Goal: Task Accomplishment & Management: Manage account settings

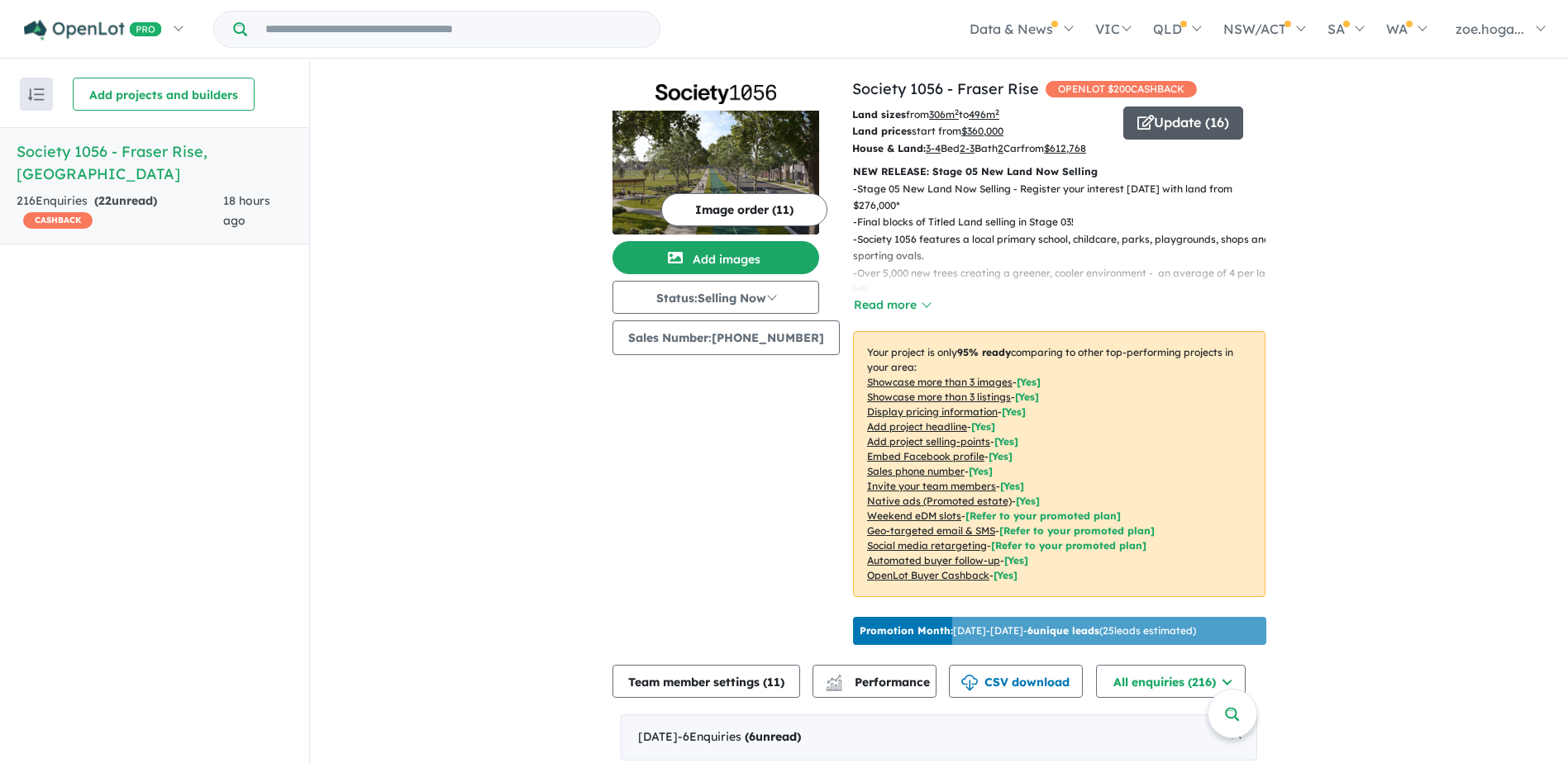
click at [1147, 130] on button "Update ( 16 )" at bounding box center [1183, 122] width 119 height 33
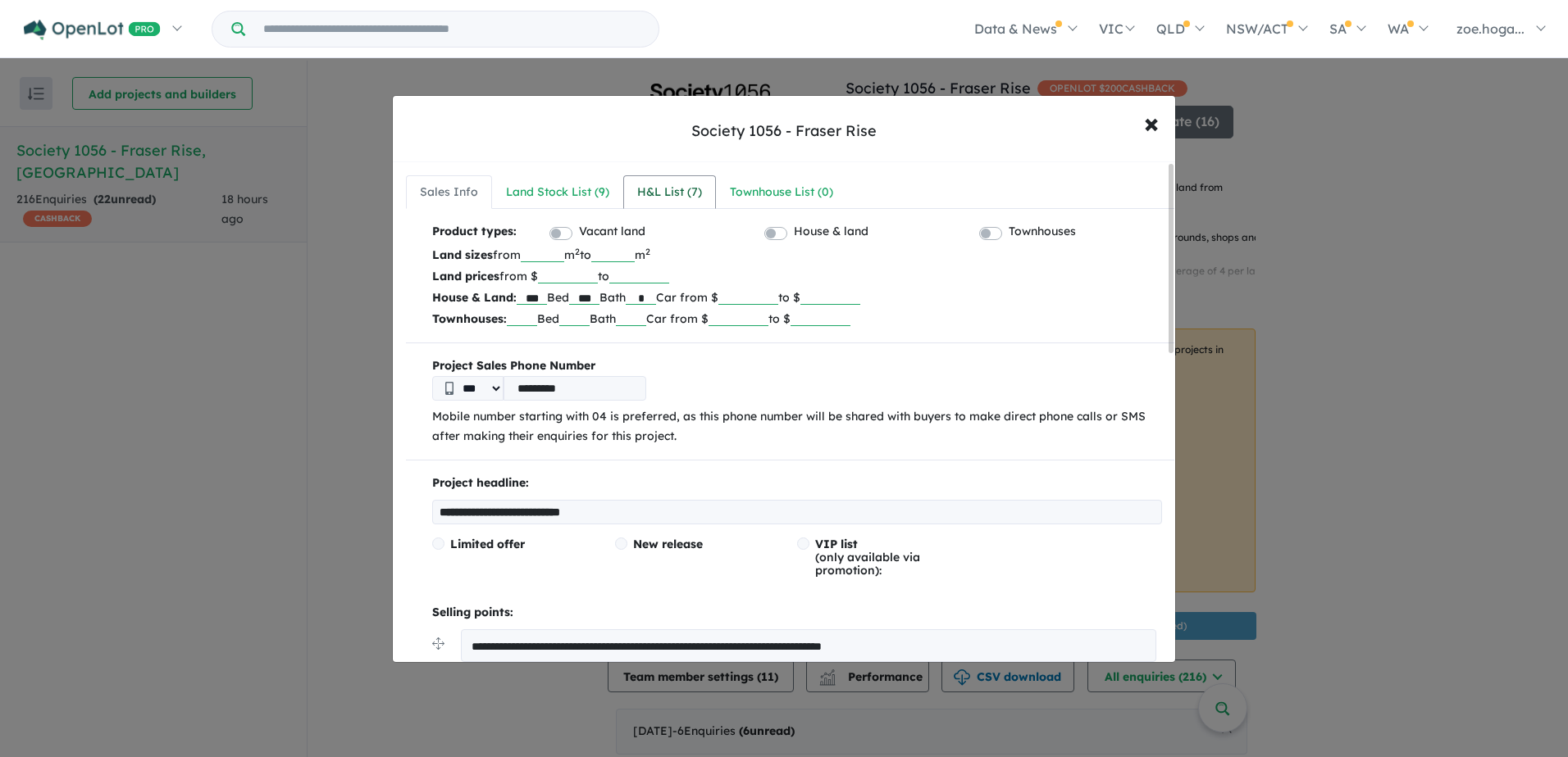
click at [688, 184] on div "H&L List ( 7 )" at bounding box center [669, 192] width 64 height 20
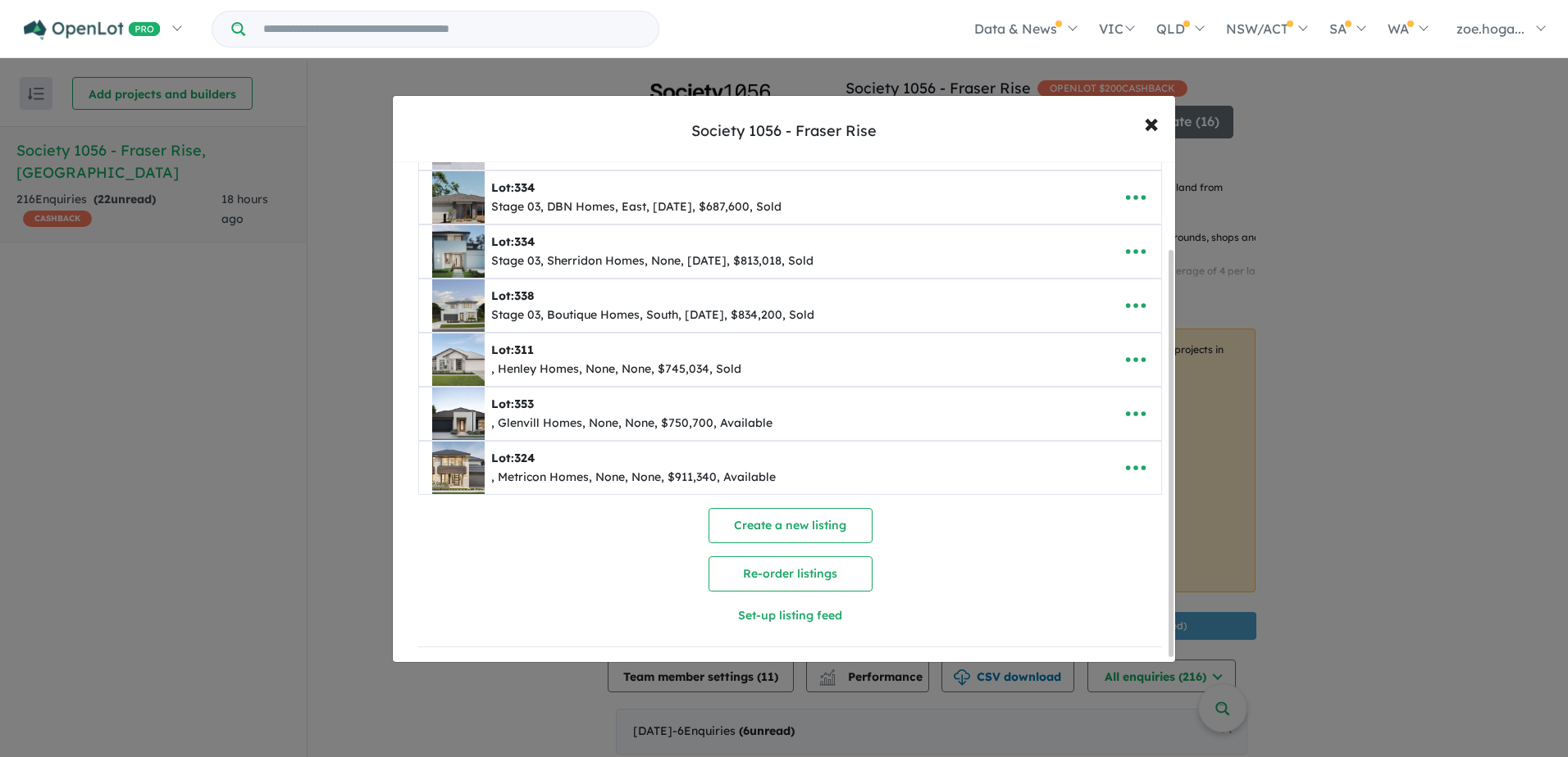
scroll to position [111, 0]
click at [818, 515] on button "Create a new listing" at bounding box center [791, 526] width 164 height 35
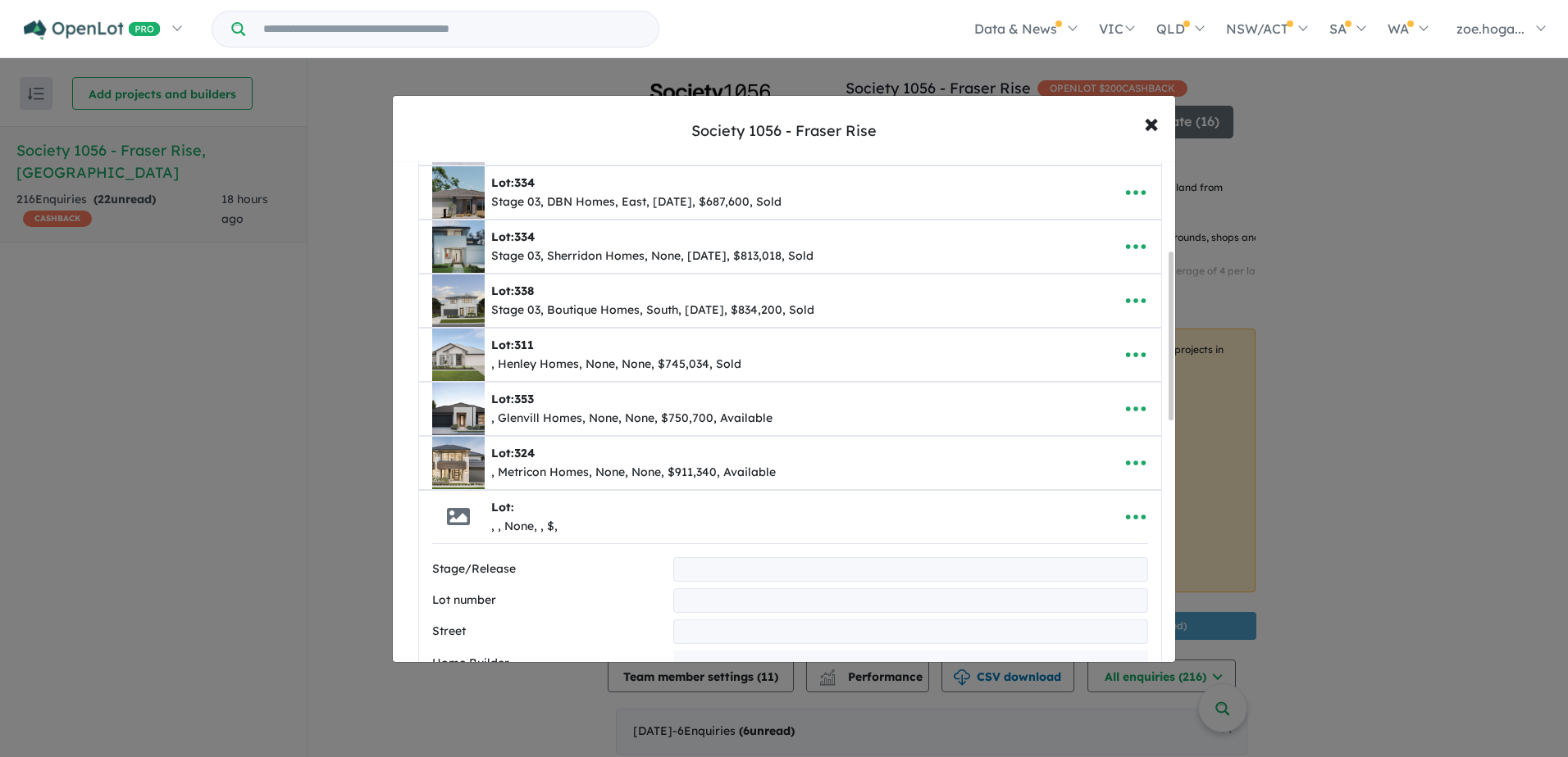
scroll to position [266, 0]
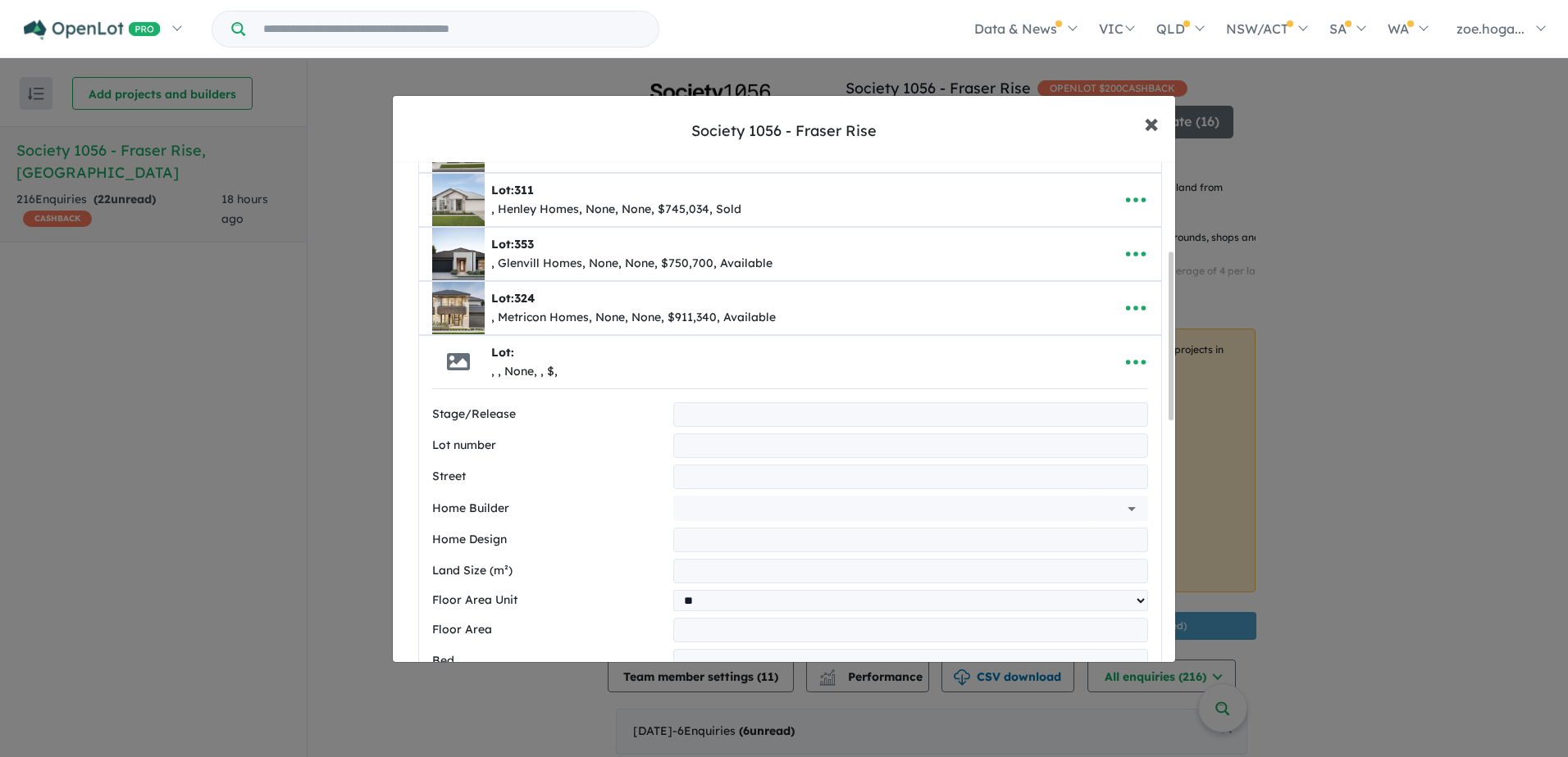
click at [1157, 123] on span "×" at bounding box center [1151, 123] width 15 height 35
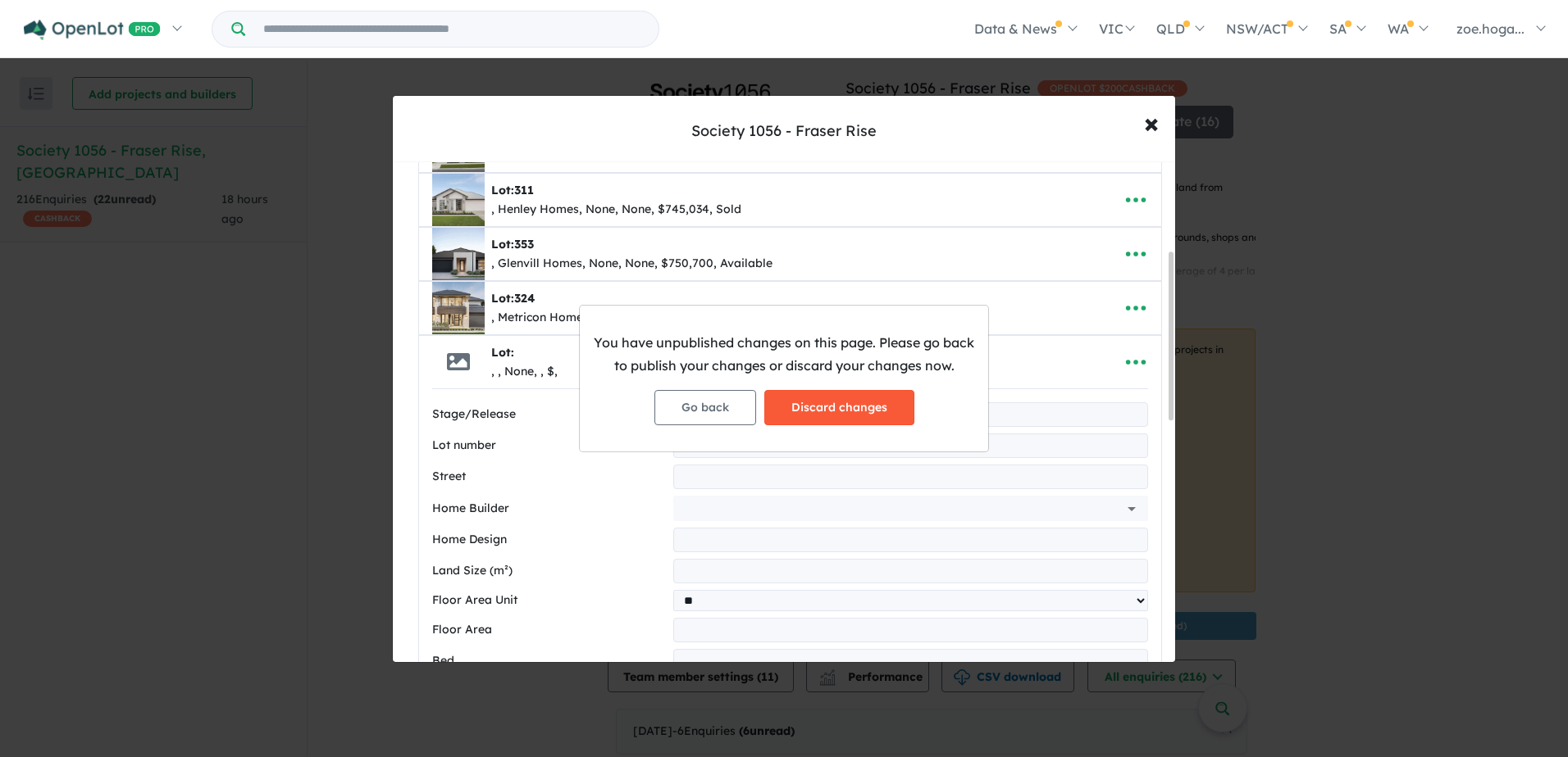
click at [813, 399] on button "Discard changes" at bounding box center [839, 407] width 150 height 35
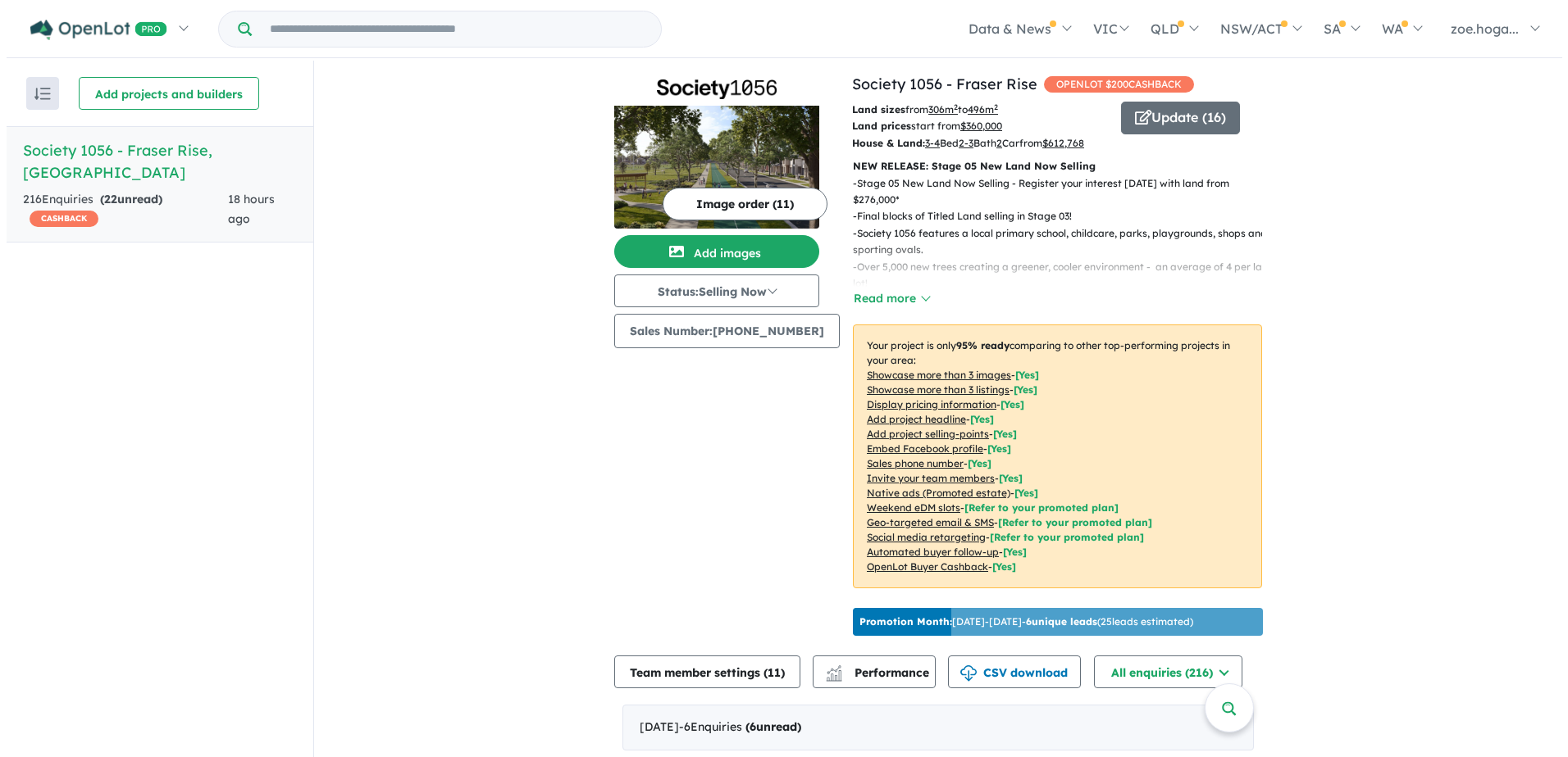
scroll to position [0, 0]
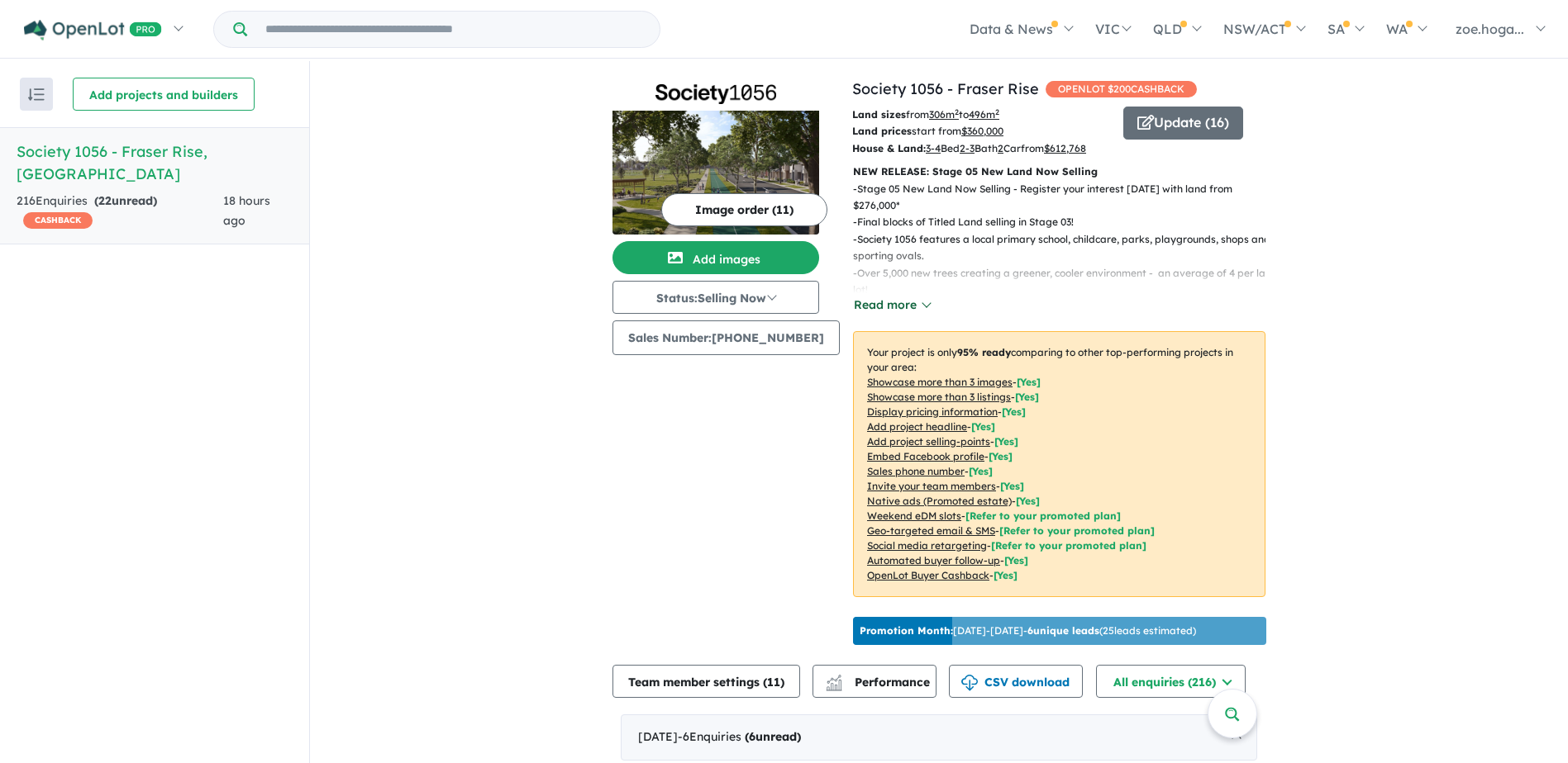
click at [896, 315] on button "Read more" at bounding box center [891, 305] width 78 height 19
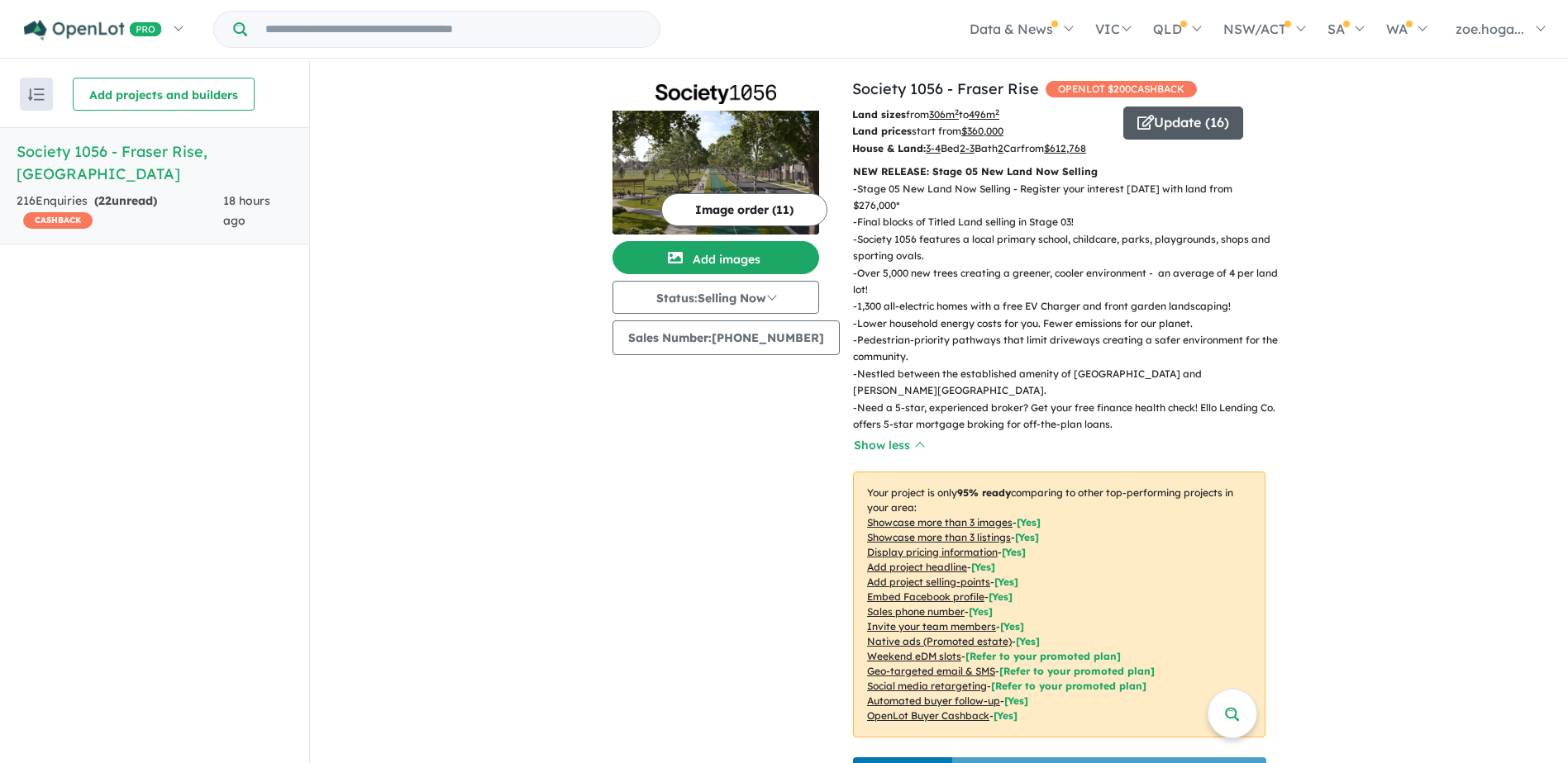
click at [1177, 113] on button "Update ( 16 )" at bounding box center [1183, 122] width 119 height 33
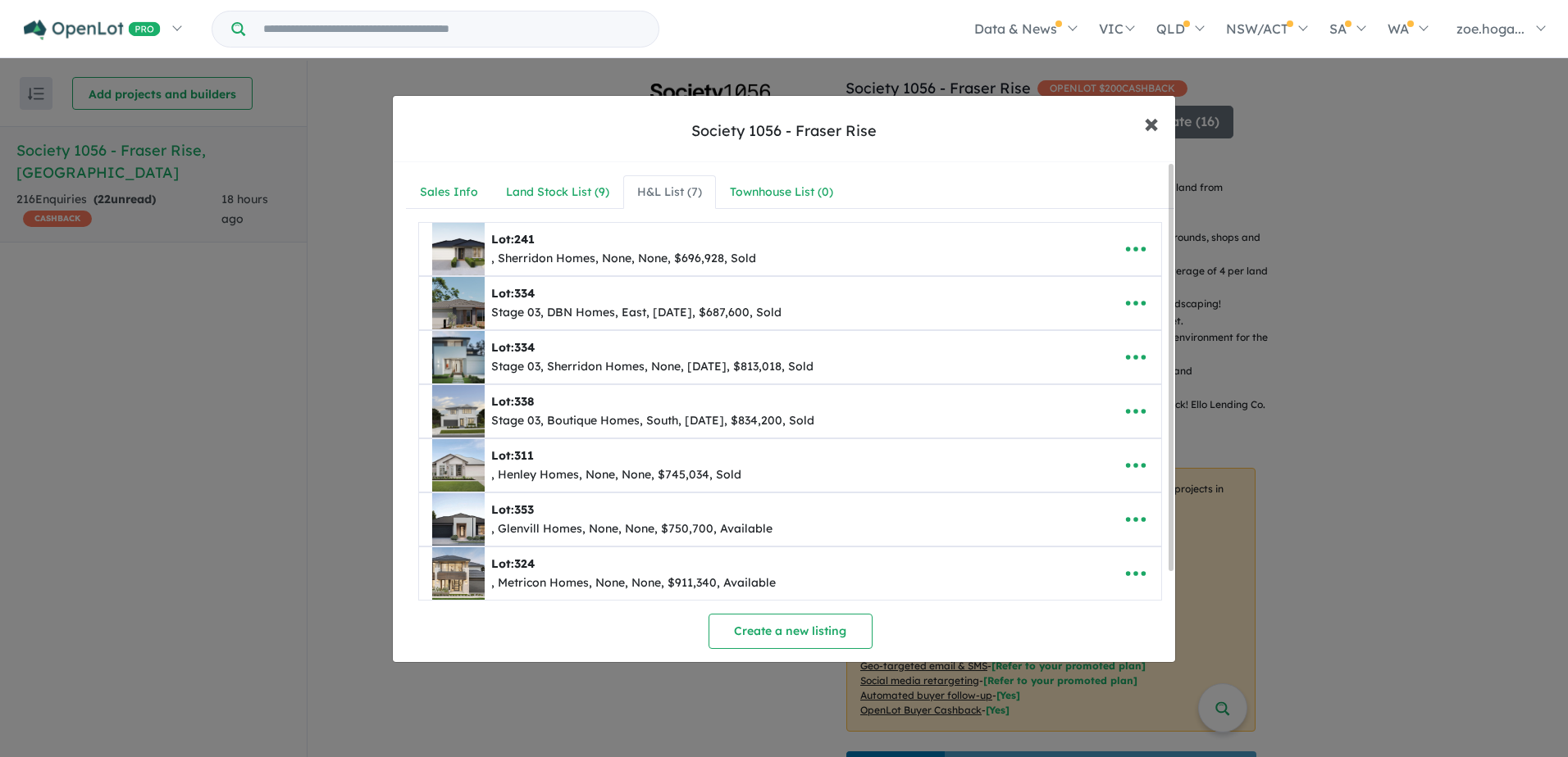
click at [1150, 121] on span "×" at bounding box center [1151, 123] width 15 height 35
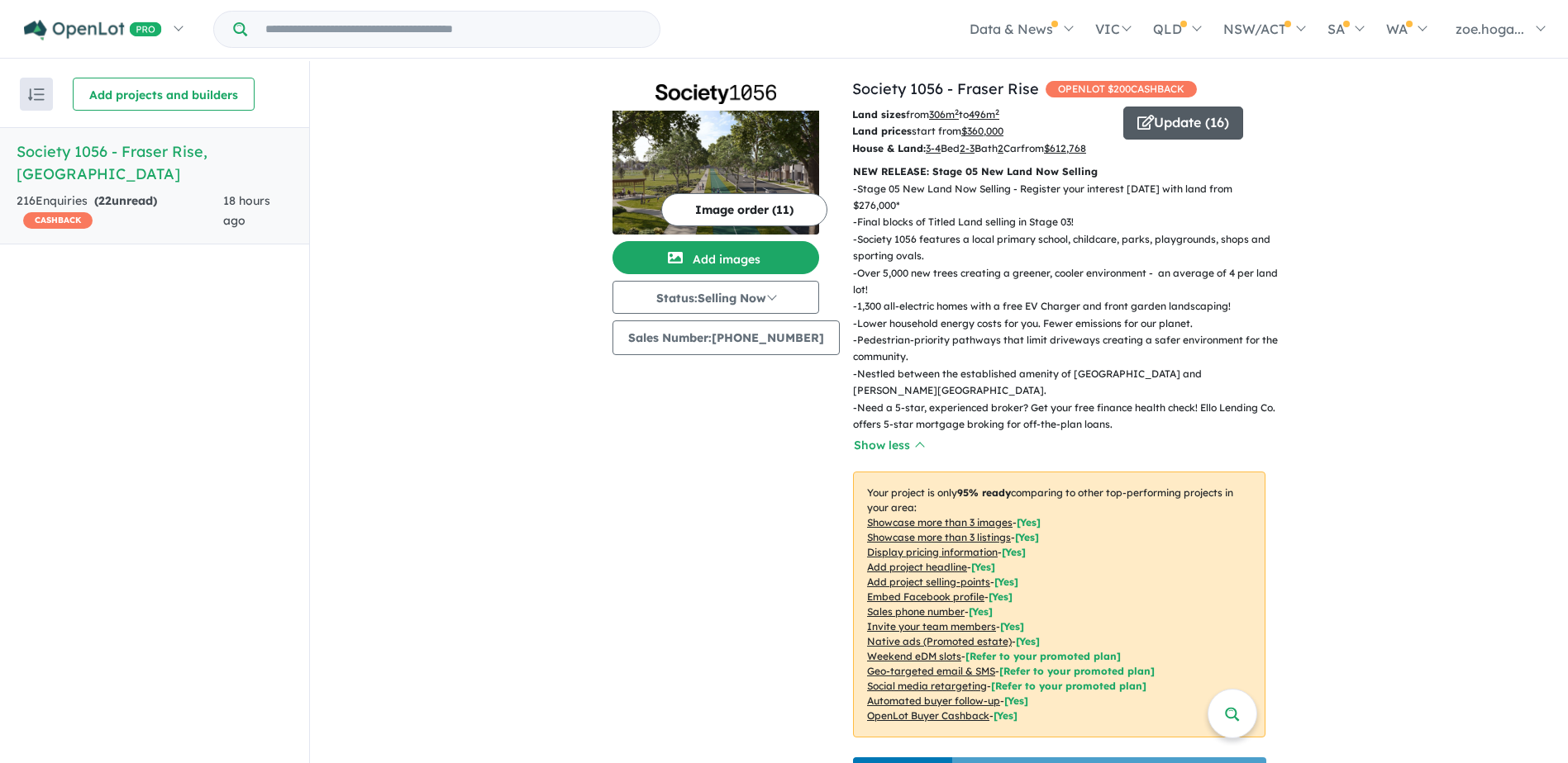
click at [1216, 118] on button "Update ( 16 )" at bounding box center [1183, 122] width 119 height 33
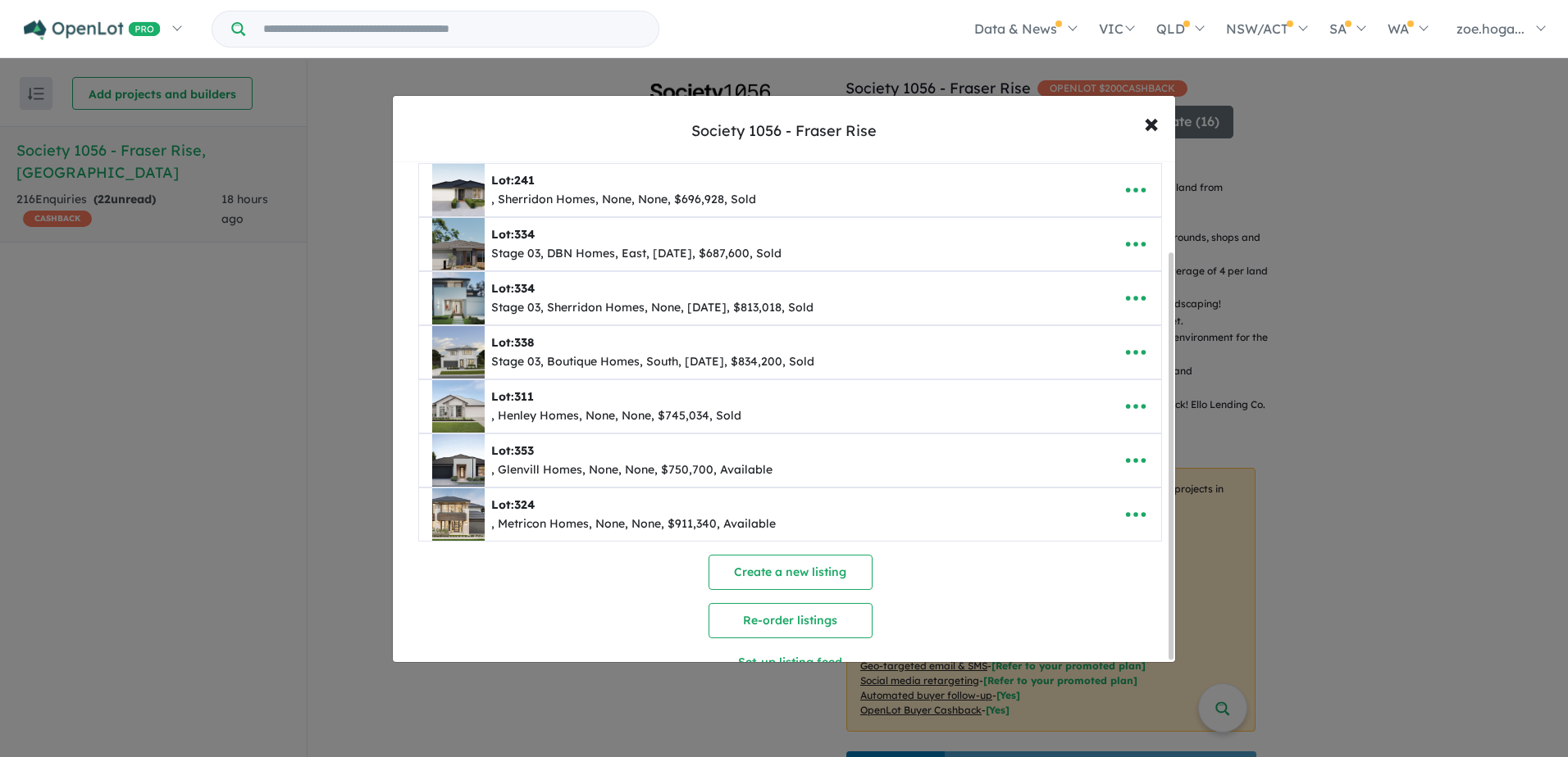
scroll to position [111, 0]
